Goal: Transaction & Acquisition: Purchase product/service

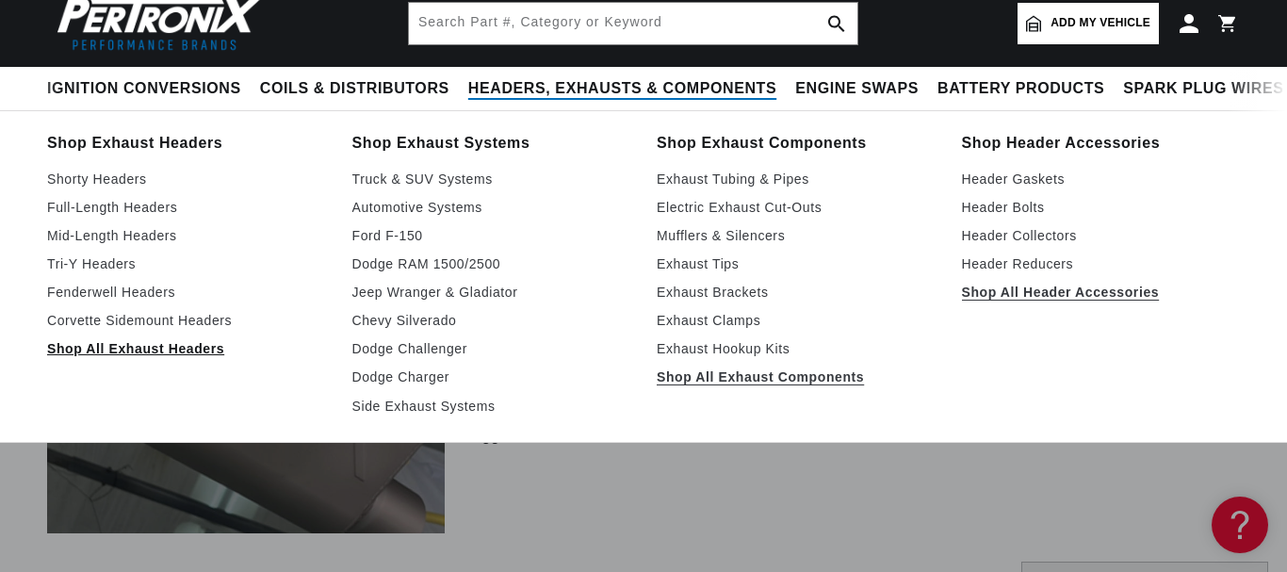
click at [168, 345] on link "Shop All Exhaust Headers" at bounding box center [186, 348] width 279 height 23
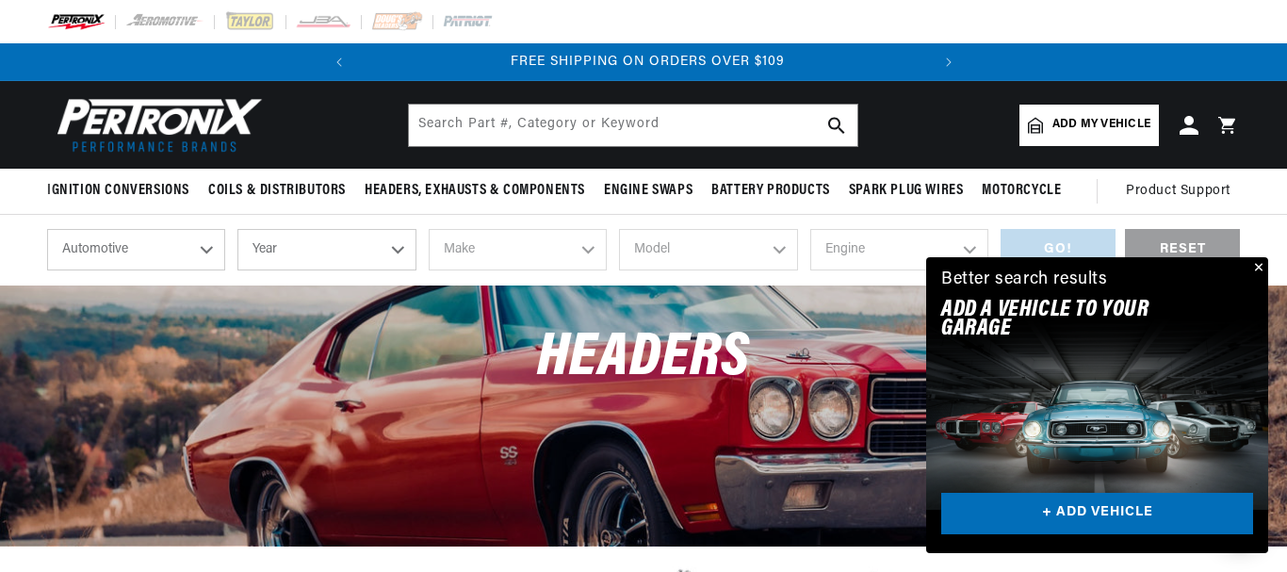
scroll to position [0, 572]
click at [1258, 266] on button "Close" at bounding box center [1256, 268] width 23 height 23
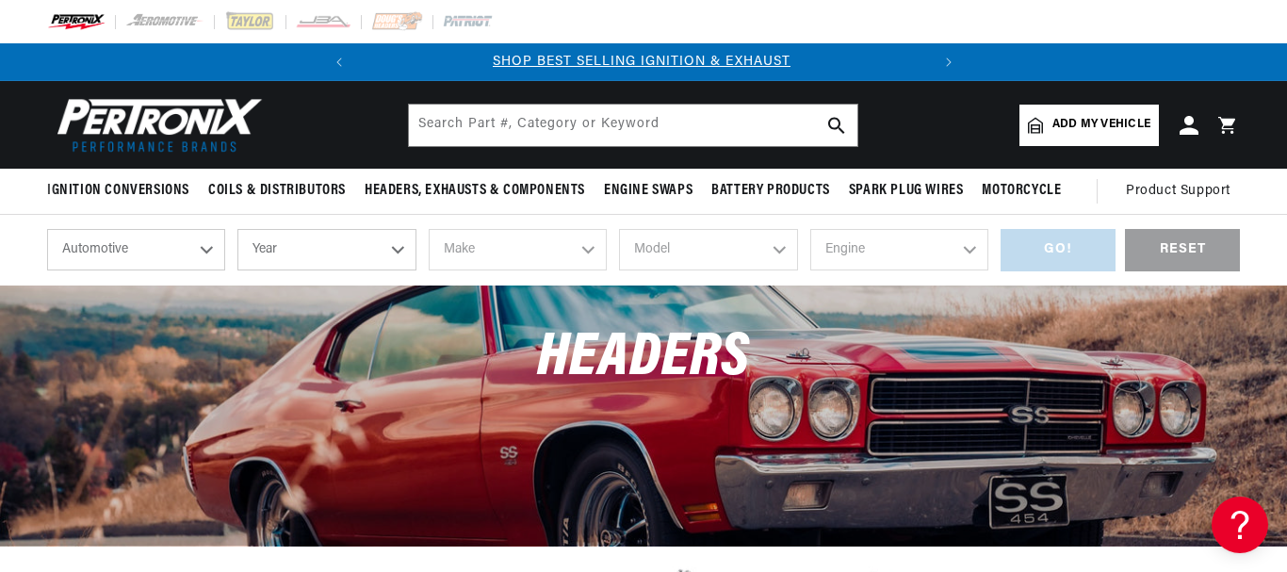
scroll to position [0, 0]
click at [237, 229] on select "Year 2026 2025 2024 2023 2022 2021 2020 2019 2018 2017 2016 2015 2014 2013 2012…" at bounding box center [326, 249] width 178 height 41
select select "2015"
click option "2015" at bounding box center [0, 0] width 0 height 0
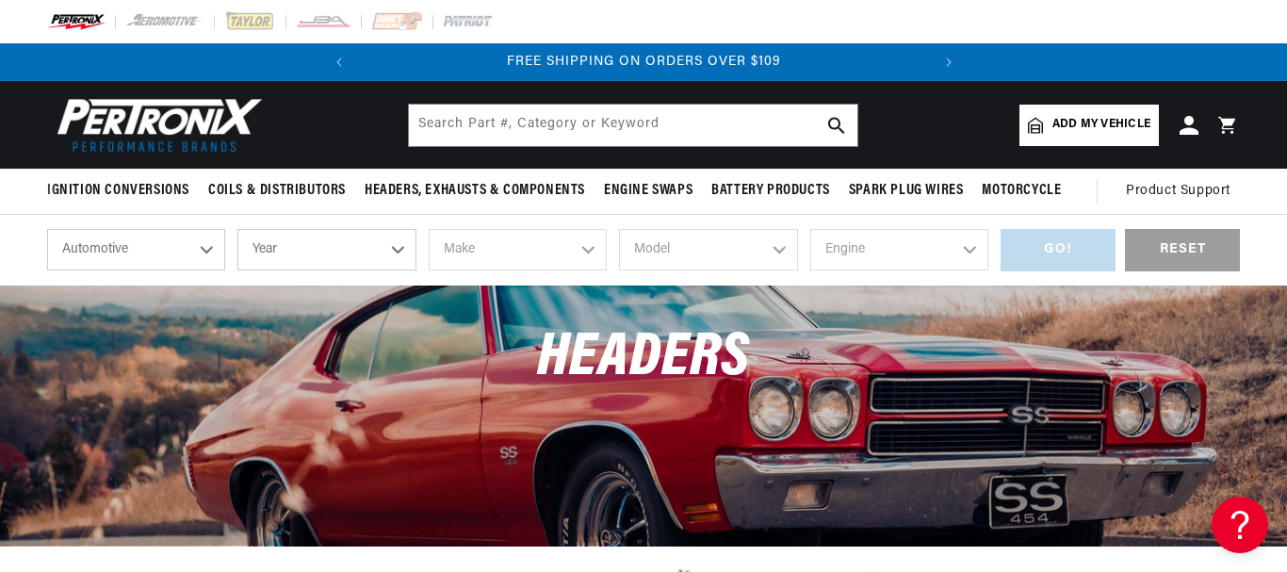
select select "2015"
click at [429, 229] on select "Make Cadillac Chevrolet Chrysler Dodge Ford GMC INFINITI Jeep Nissan Ram Scion …" at bounding box center [518, 249] width 178 height 41
select select "Ford"
click option "Ford" at bounding box center [0, 0] width 0 height 0
select select "Ford"
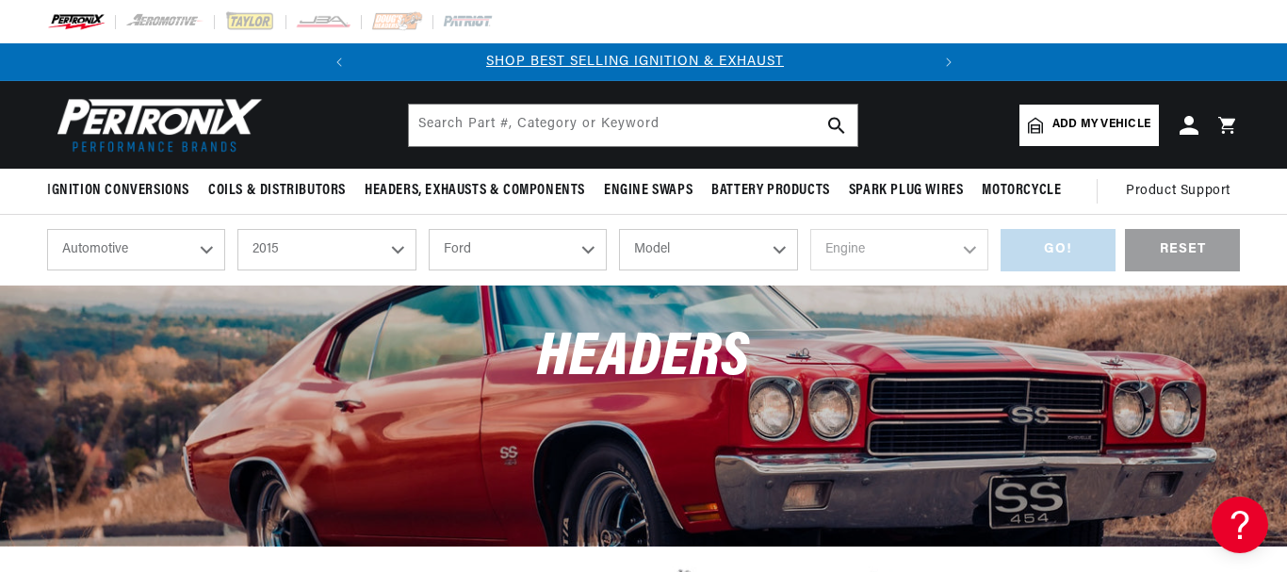
scroll to position [0, 2]
click at [619, 229] on select "Model Edge Explorer F-150 F-350 Super Duty Fiesta Focus Fusion Mustang" at bounding box center [708, 249] width 178 height 41
select select "Mustang"
click option "Mustang" at bounding box center [0, 0] width 0 height 0
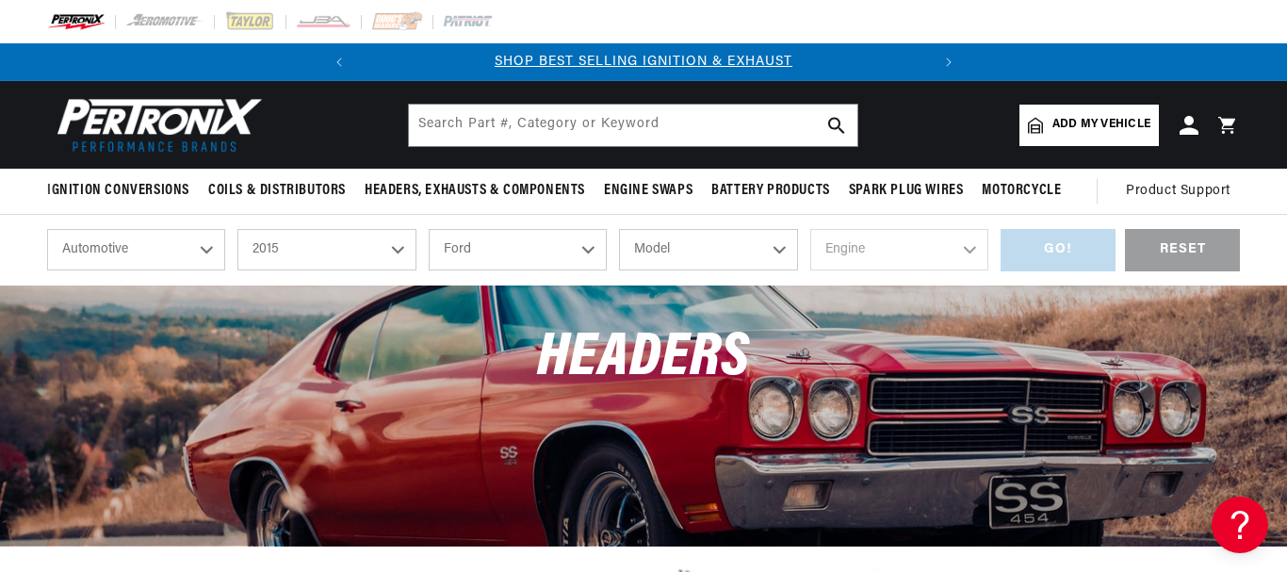
select select "Mustang"
click at [810, 229] on select "Engine 2.3L 3.7L 5.0L" at bounding box center [899, 249] width 178 height 41
select select "5.0L"
click option "5.0L" at bounding box center [0, 0] width 0 height 0
select select "5.0L"
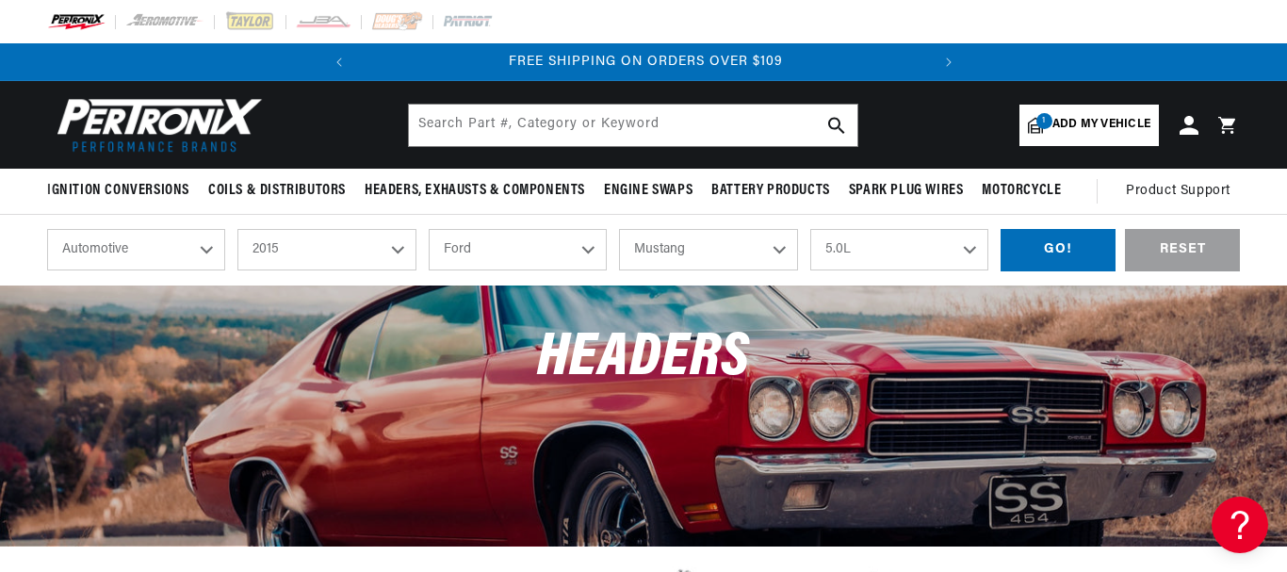
scroll to position [0, 572]
click at [1054, 246] on div "GO!" at bounding box center [1057, 250] width 115 height 42
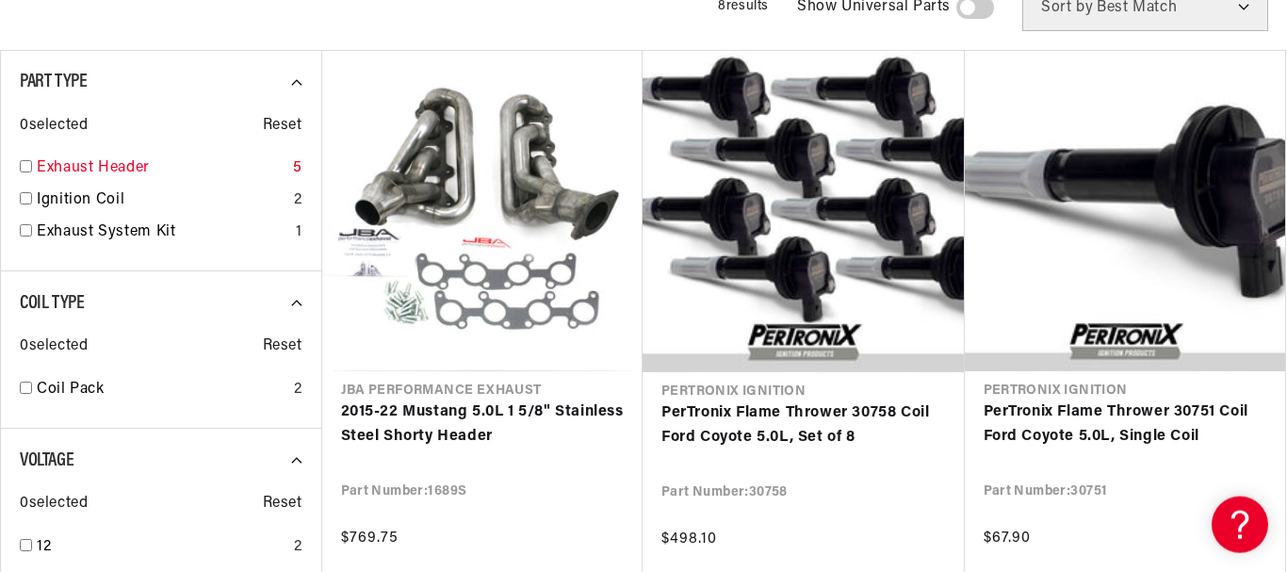
scroll to position [0, 572]
click at [120, 171] on link "Exhaust Header" at bounding box center [161, 168] width 249 height 24
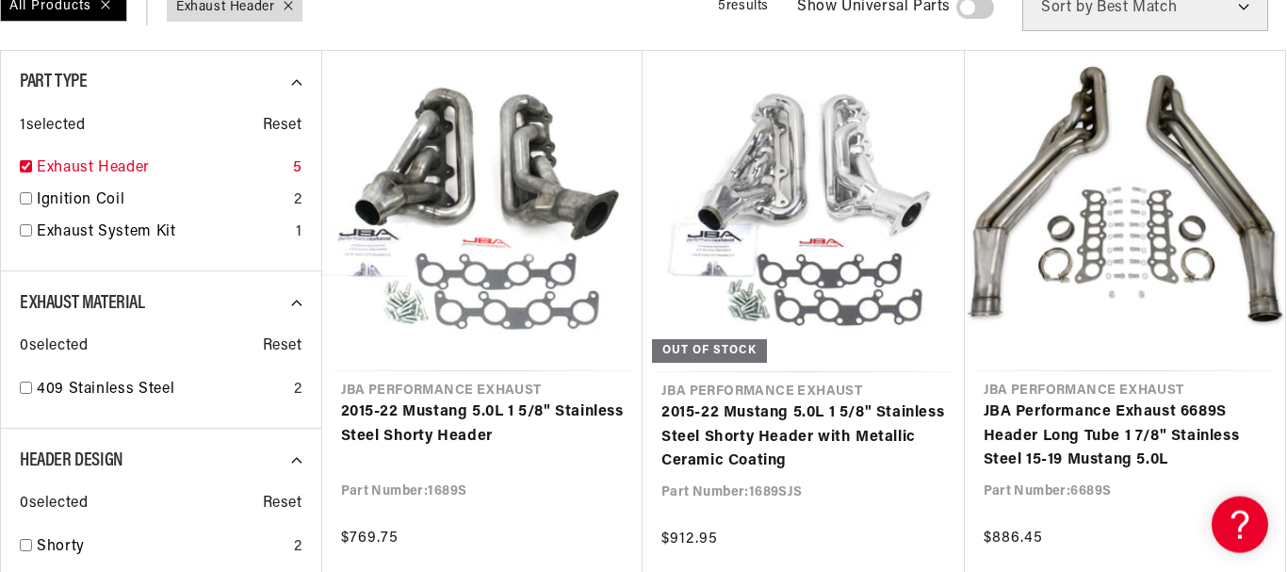
checkbox input "true"
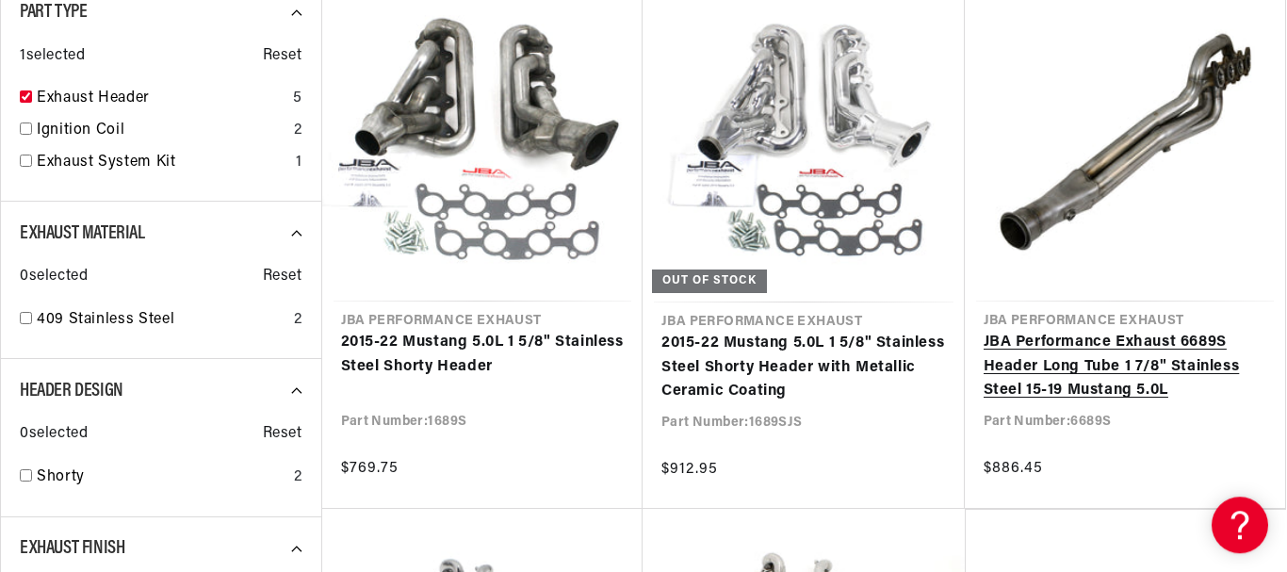
click at [1114, 344] on link "JBA Performance Exhaust 6689S Header Long Tube 1 7/8" Stainless Steel 15-19 Mus…" at bounding box center [1125, 367] width 284 height 73
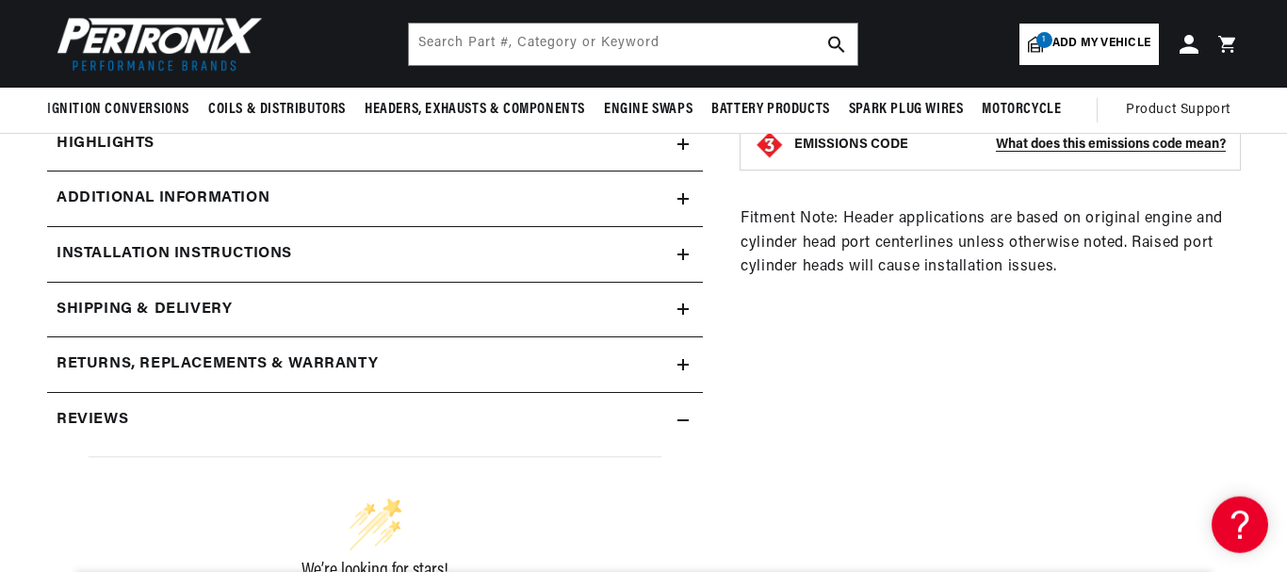
click at [677, 196] on div "Additional Information" at bounding box center [362, 199] width 630 height 24
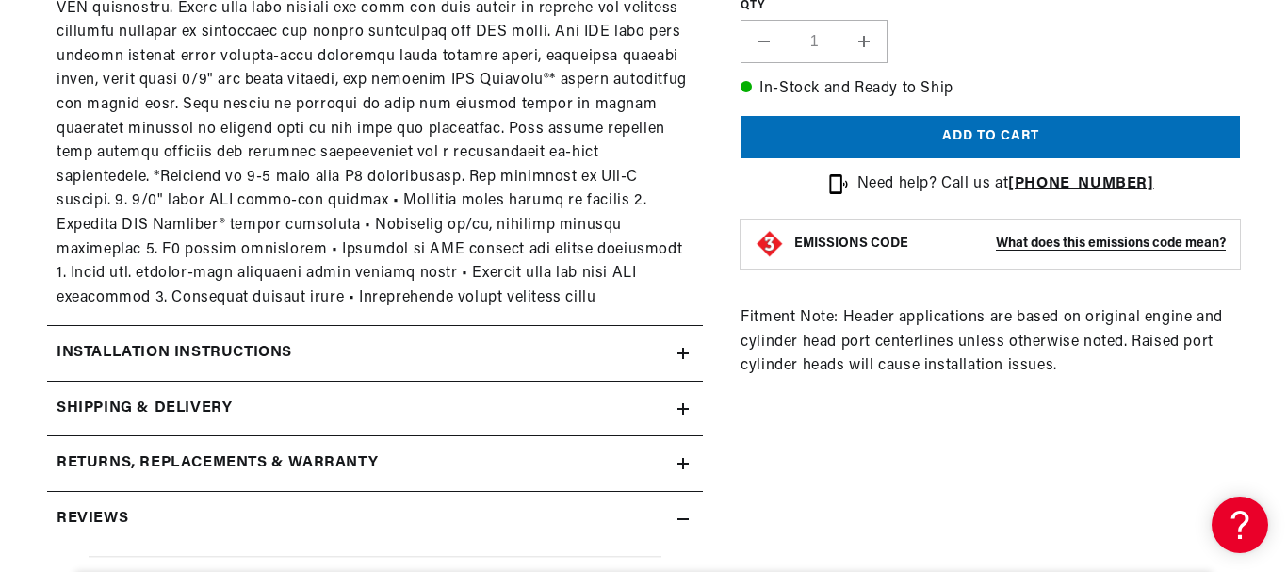
scroll to position [1063, 0]
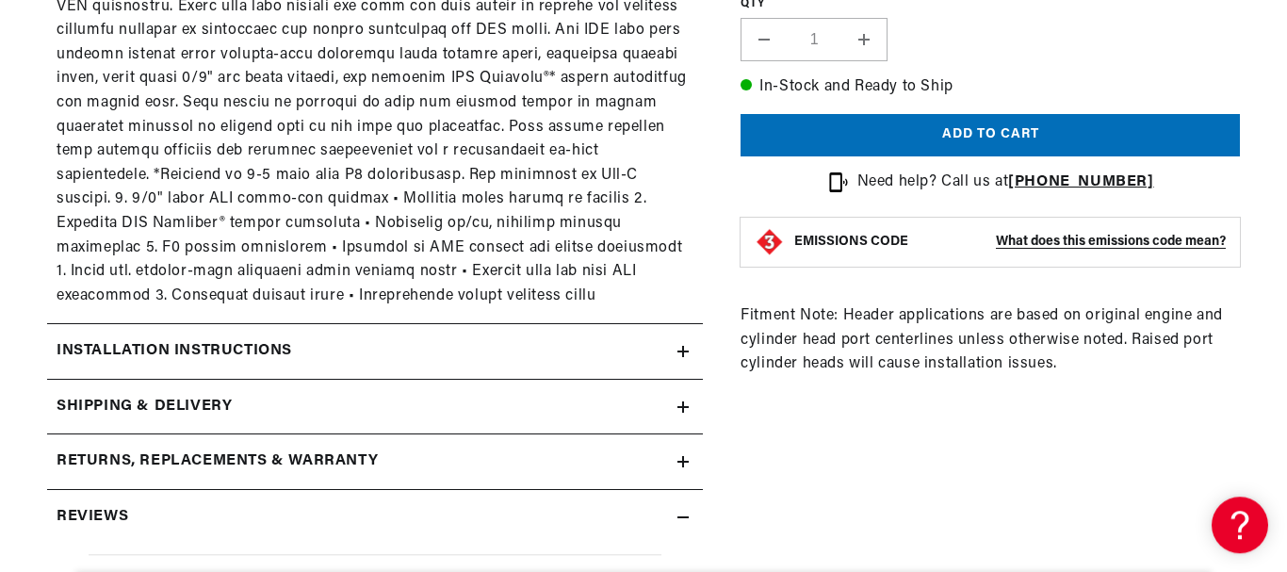
click at [676, 342] on div "Installation instructions" at bounding box center [362, 351] width 630 height 24
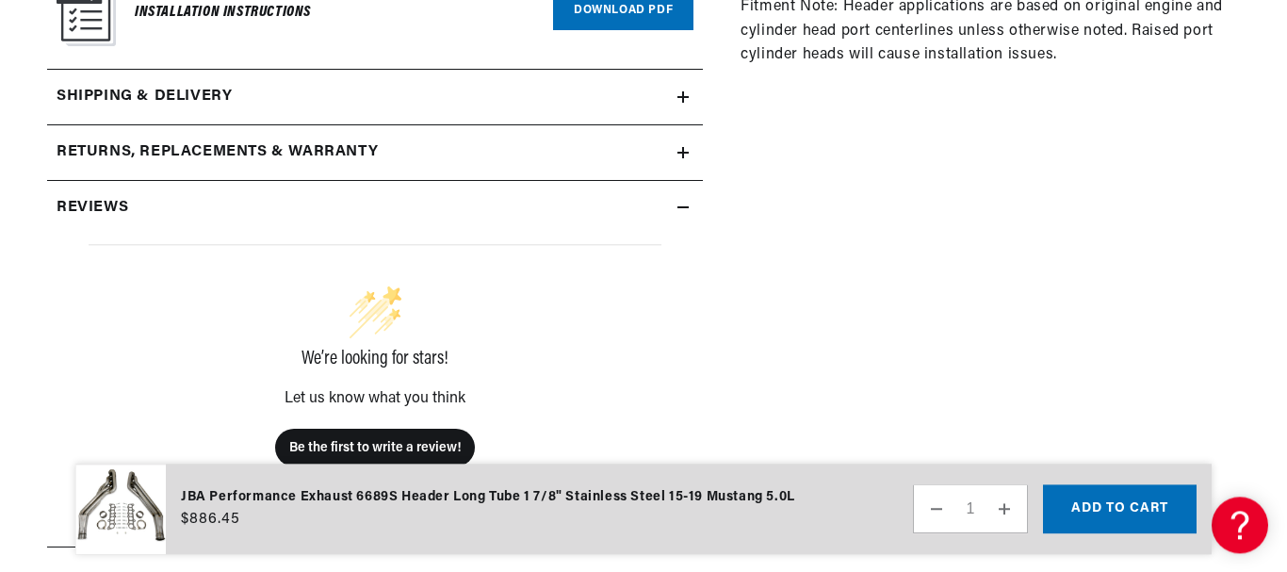
scroll to position [1517, 0]
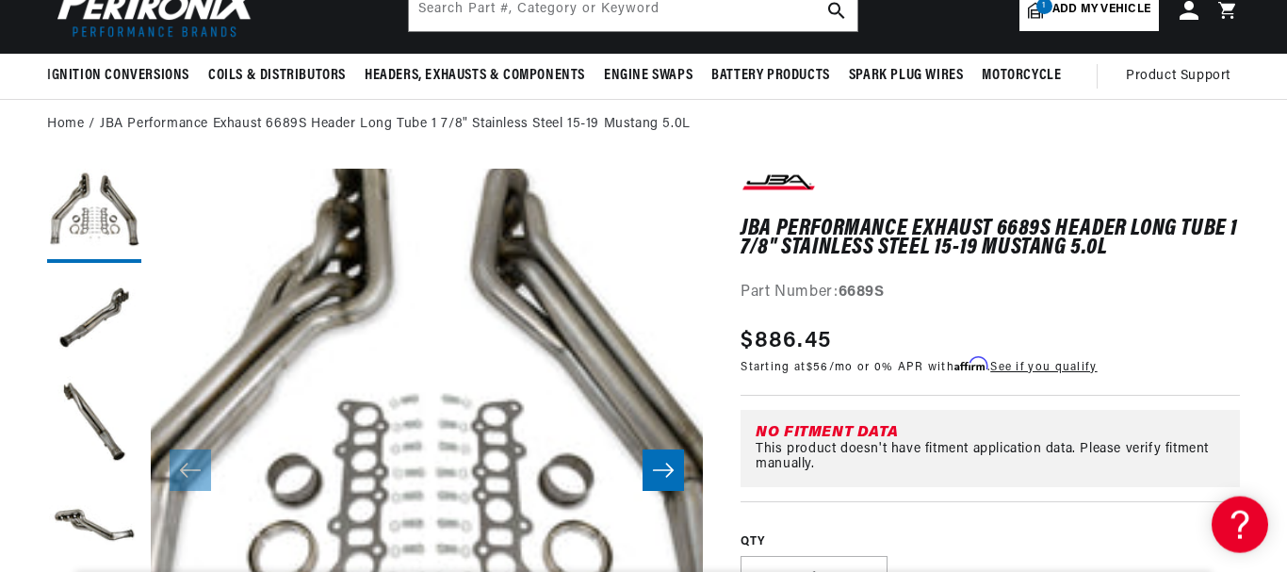
scroll to position [0, 0]
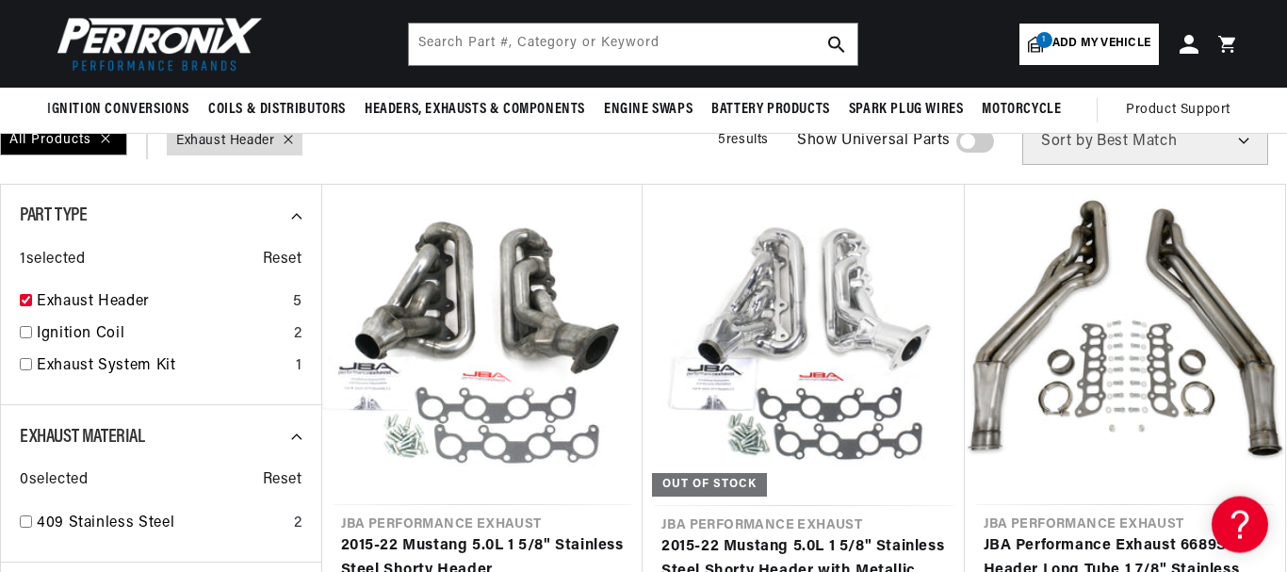
scroll to position [0, 572]
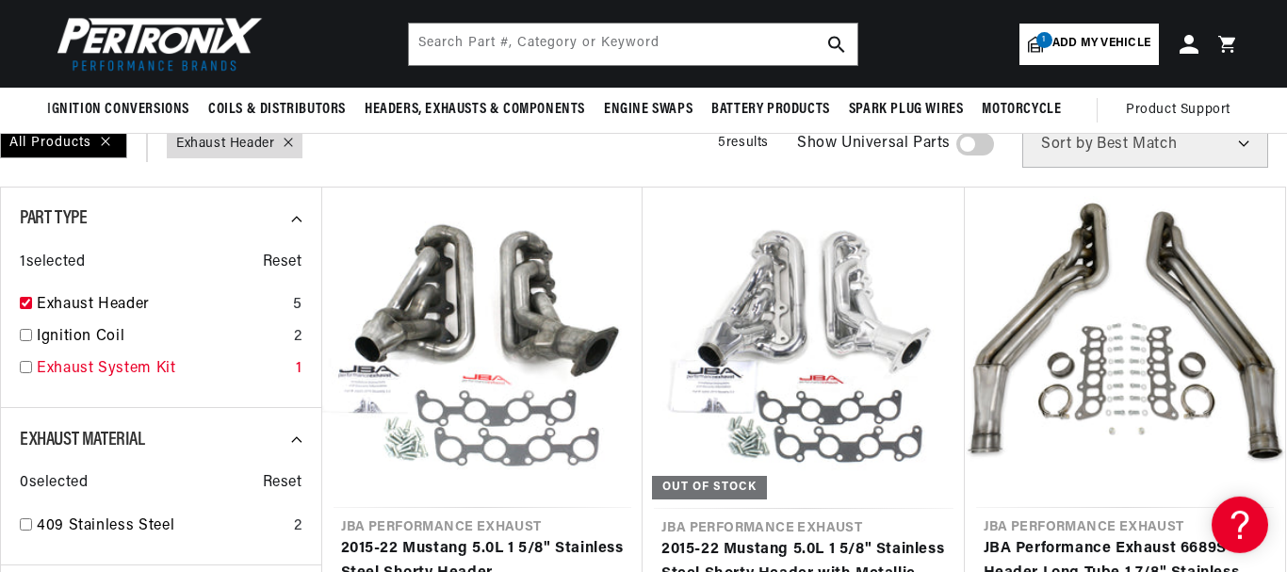
click at [27, 365] on input "checkbox" at bounding box center [26, 367] width 12 height 12
checkbox input "true"
